Goal: Information Seeking & Learning: Learn about a topic

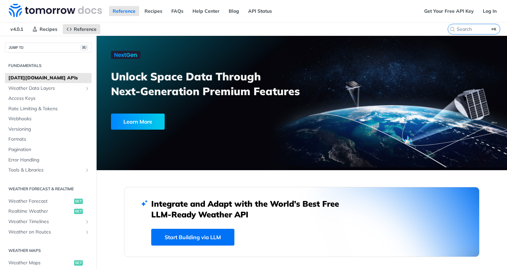
scroll to position [67, 0]
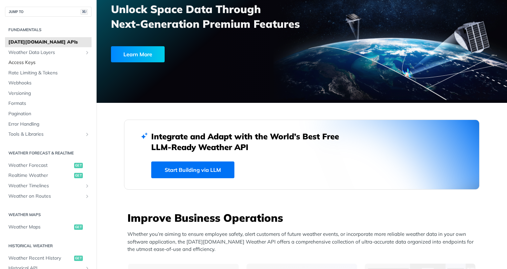
click at [18, 60] on span "Access Keys" at bounding box center [48, 62] width 81 height 7
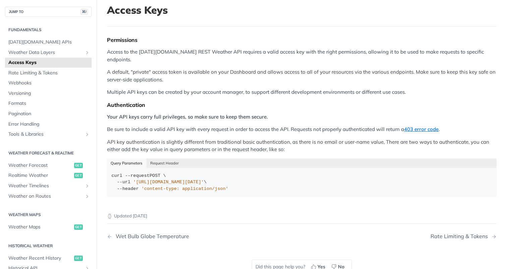
scroll to position [42, 0]
click at [153, 159] on button "Request Header" at bounding box center [164, 163] width 36 height 9
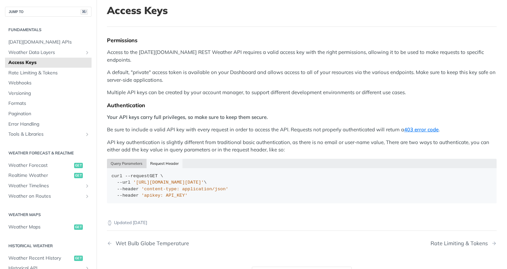
click at [132, 159] on button "Query Parameters" at bounding box center [127, 163] width 40 height 9
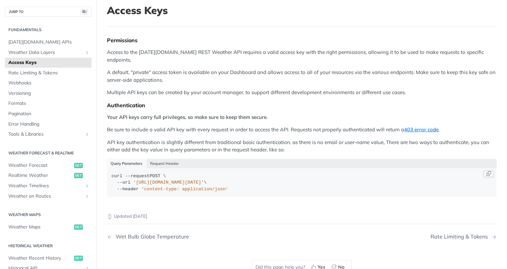
click at [204, 180] on span "'[URL][DOMAIN_NAME][DATE]'" at bounding box center [168, 182] width 71 height 5
click at [171, 173] on div "curl --request POST \ --url '[URL][DOMAIN_NAME][DATE]' \ --header 'content-type…" at bounding box center [302, 183] width 380 height 20
click at [165, 159] on button "Request Header" at bounding box center [164, 163] width 36 height 9
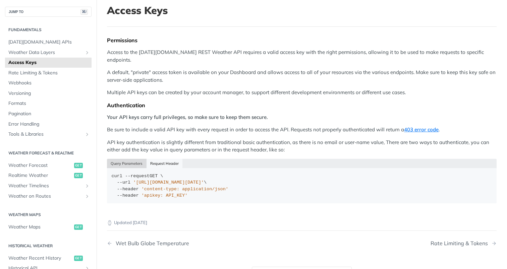
click at [133, 159] on button "Query Parameters" at bounding box center [127, 163] width 40 height 9
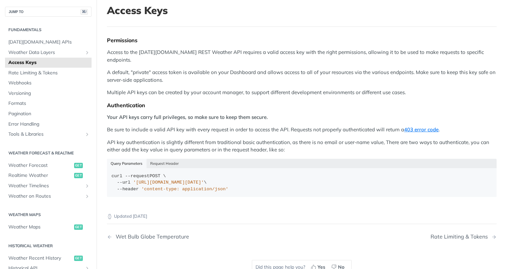
scroll to position [68, 0]
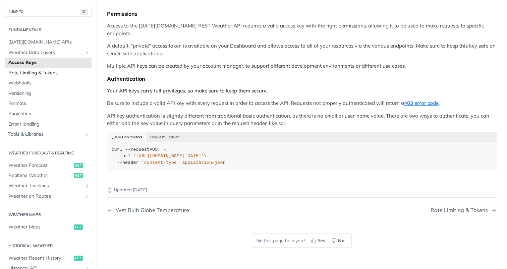
click at [41, 70] on span "Rate Limiting & Tokens" at bounding box center [48, 73] width 81 height 7
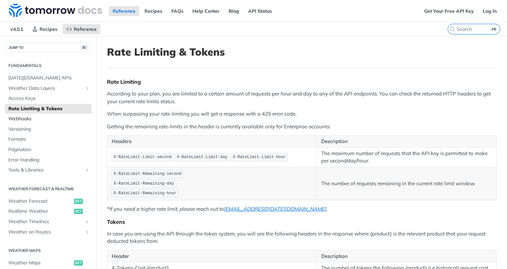
click at [27, 119] on span "Webhooks" at bounding box center [48, 119] width 81 height 7
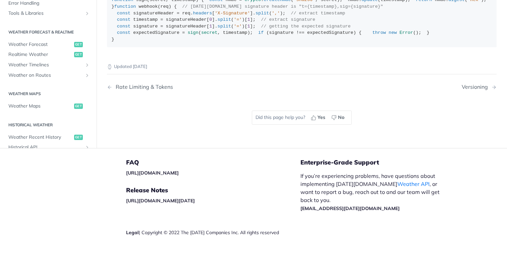
scroll to position [711, 0]
click at [25, 105] on span "Weather Maps" at bounding box center [40, 106] width 64 height 7
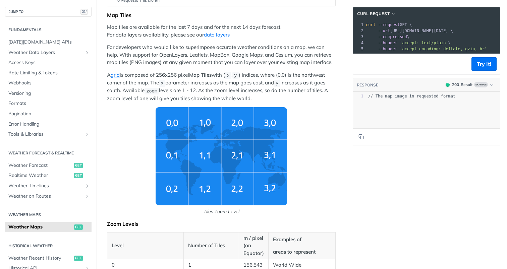
scroll to position [123, 0]
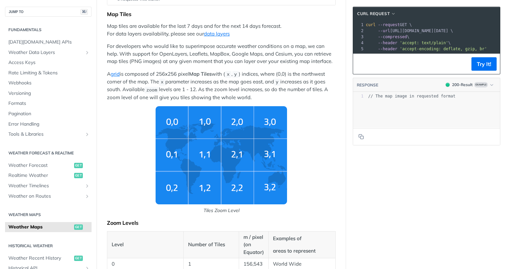
click at [204, 161] on img "Tiles Zoom Level" at bounding box center [220, 155] width 131 height 98
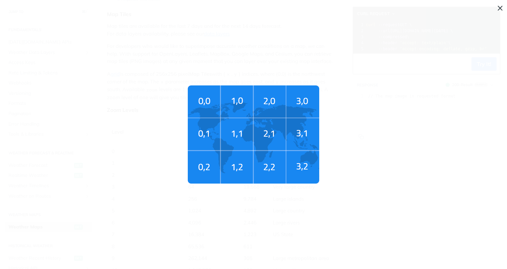
scroll to position [0, 0]
click at [260, 112] on span "Tiles Zoom Level" at bounding box center [253, 134] width 507 height 269
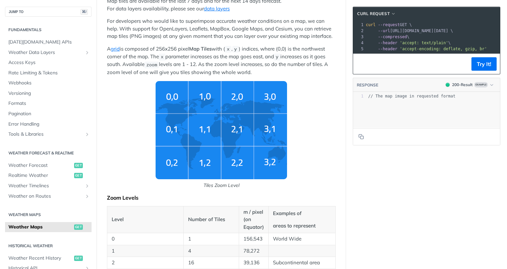
scroll to position [127, 0]
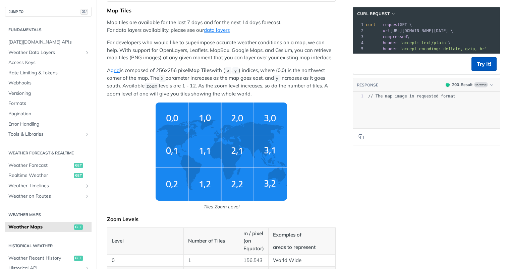
click at [477, 63] on button "Try It!" at bounding box center [483, 63] width 25 height 13
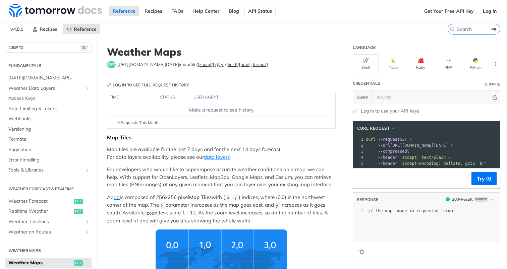
click at [252, 10] on link "API Status" at bounding box center [259, 11] width 31 height 10
click at [442, 12] on link "Get Your Free API Key" at bounding box center [448, 11] width 57 height 10
click at [452, 13] on link "Get Your Free API Key" at bounding box center [448, 11] width 57 height 10
